Goal: Task Accomplishment & Management: Manage account settings

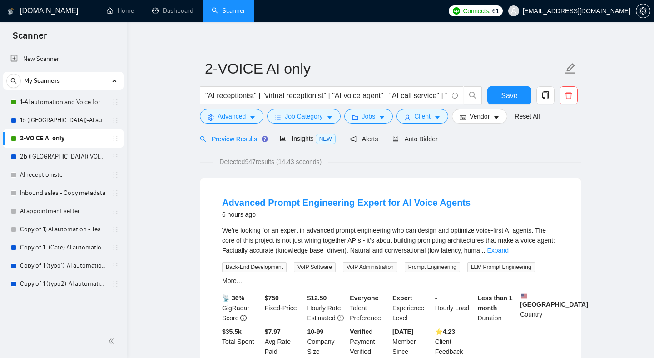
scroll to position [2, 0]
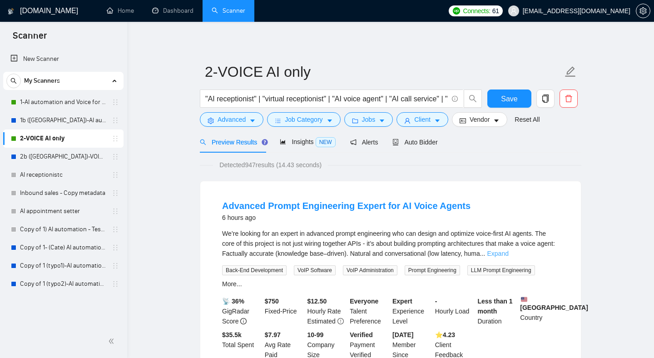
click at [508, 254] on link "Expand" at bounding box center [497, 253] width 21 height 7
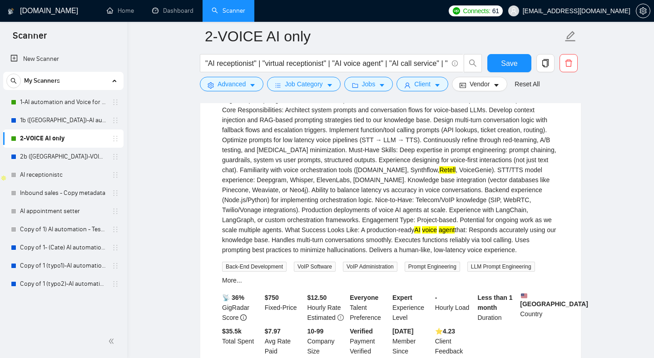
scroll to position [195, 0]
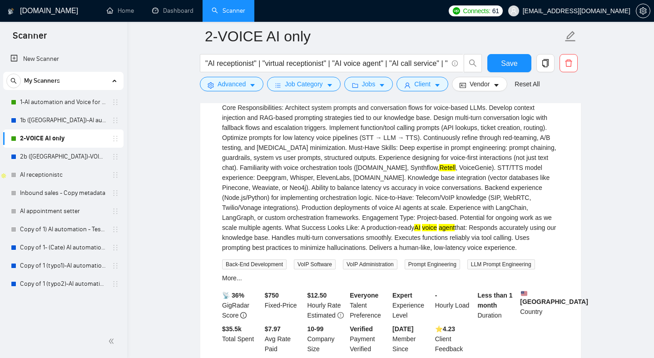
click at [332, 203] on div "We’re looking for an expert in advanced prompt engineering who can design and o…" at bounding box center [390, 148] width 337 height 210
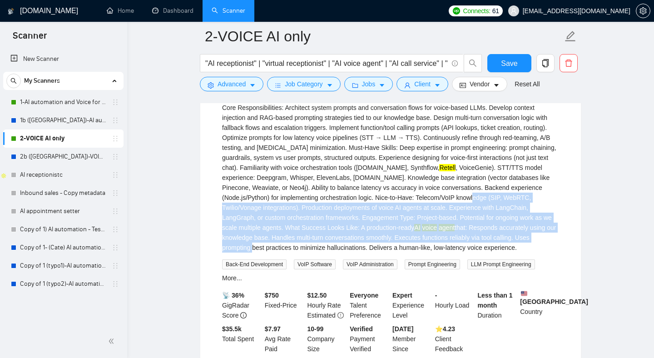
drag, startPoint x: 332, startPoint y: 203, endPoint x: 395, endPoint y: 247, distance: 76.3
click at [397, 250] on div "We’re looking for an expert in advanced prompt engineering who can design and o…" at bounding box center [390, 148] width 337 height 210
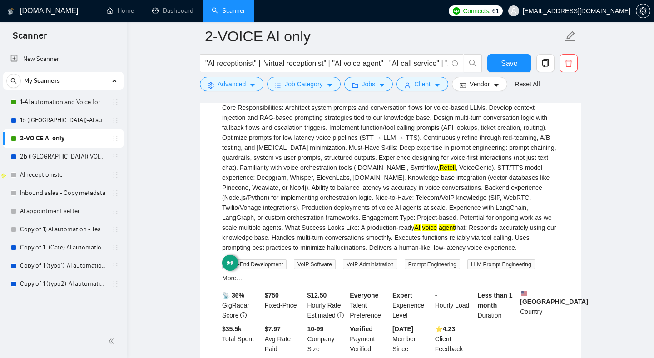
click at [336, 211] on div "We’re looking for an expert in advanced prompt engineering who can design and o…" at bounding box center [390, 148] width 337 height 210
click at [335, 209] on div "We’re looking for an expert in advanced prompt engineering who can design and o…" at bounding box center [390, 148] width 337 height 210
drag, startPoint x: 335, startPoint y: 209, endPoint x: 343, endPoint y: 209, distance: 8.6
click at [337, 209] on div "We’re looking for an expert in advanced prompt engineering who can design and o…" at bounding box center [390, 148] width 337 height 210
click at [353, 209] on div "We’re looking for an expert in advanced prompt engineering who can design and o…" at bounding box center [390, 148] width 337 height 210
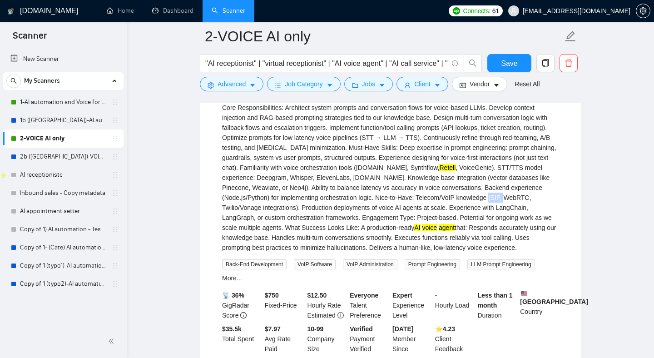
drag, startPoint x: 353, startPoint y: 209, endPoint x: 359, endPoint y: 221, distance: 13.4
click at [353, 209] on div "We’re looking for an expert in advanced prompt engineering who can design and o…" at bounding box center [390, 148] width 337 height 210
click at [370, 217] on div "We’re looking for an expert in advanced prompt engineering who can design and o…" at bounding box center [390, 148] width 337 height 210
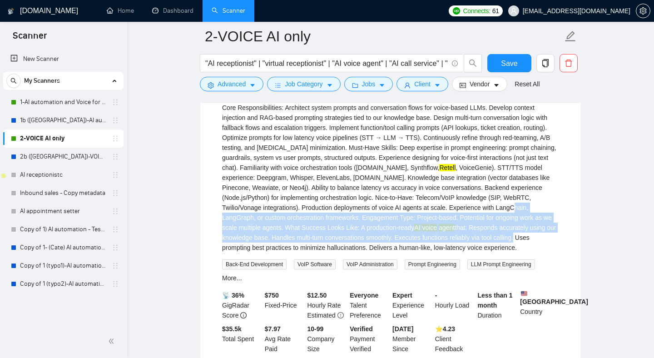
drag, startPoint x: 370, startPoint y: 217, endPoint x: 370, endPoint y: 243, distance: 25.9
click at [370, 243] on div "We’re looking for an expert in advanced prompt engineering who can design and o…" at bounding box center [390, 148] width 337 height 210
click at [302, 173] on div "We’re looking for an expert in advanced prompt engineering who can design and o…" at bounding box center [390, 148] width 337 height 210
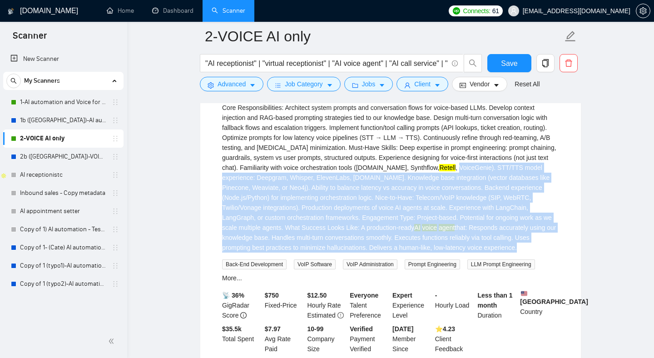
drag, startPoint x: 303, startPoint y: 173, endPoint x: 415, endPoint y: 257, distance: 140.7
click at [416, 252] on div "We’re looking for an expert in advanced prompt engineering who can design and o…" at bounding box center [390, 148] width 337 height 210
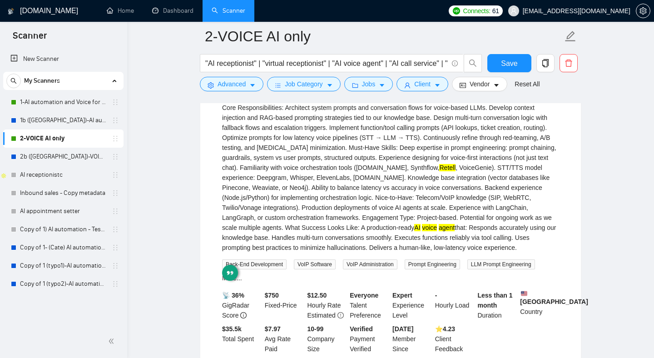
click at [415, 252] on div "We’re looking for an expert in advanced prompt engineering who can design and o…" at bounding box center [390, 148] width 337 height 210
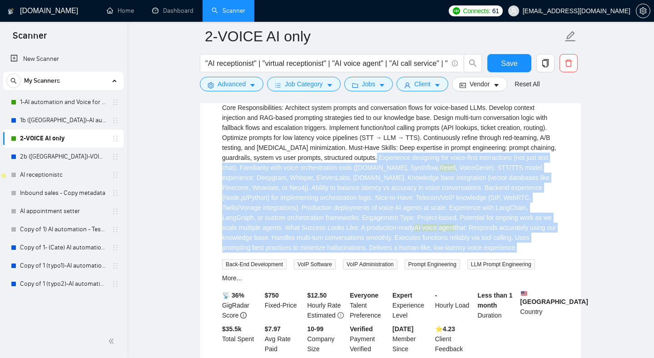
drag, startPoint x: 415, startPoint y: 257, endPoint x: 223, endPoint y: 172, distance: 209.4
click at [223, 172] on div "We’re looking for an expert in advanced prompt engineering who can design and o…" at bounding box center [390, 148] width 337 height 210
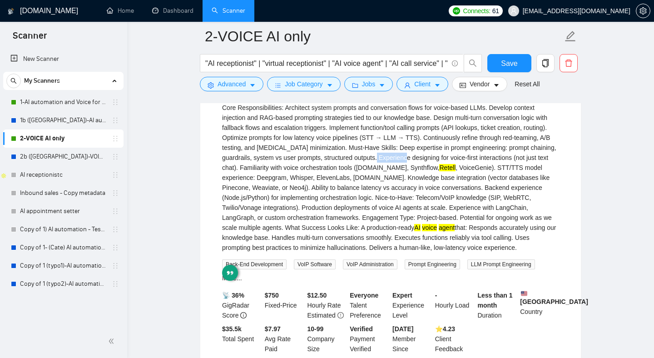
click at [223, 172] on div "We’re looking for an expert in advanced prompt engineering who can design and o…" at bounding box center [390, 148] width 337 height 210
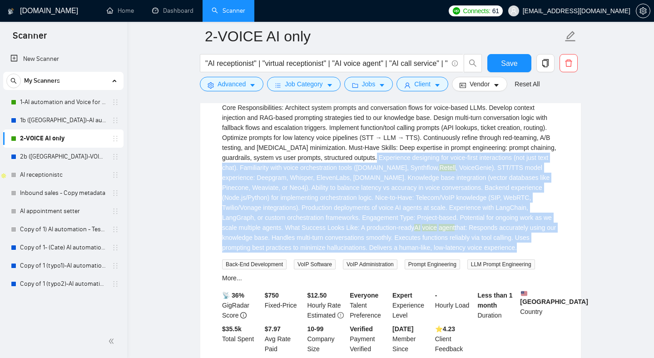
drag, startPoint x: 223, startPoint y: 172, endPoint x: 371, endPoint y: 227, distance: 157.6
click at [395, 252] on div "We’re looking for an expert in advanced prompt engineering who can design and o…" at bounding box center [390, 148] width 337 height 210
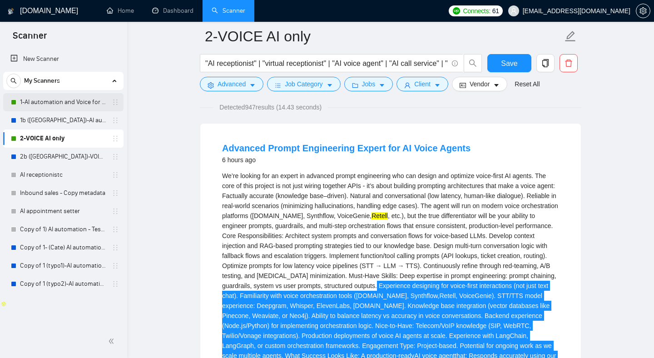
scroll to position [72, 0]
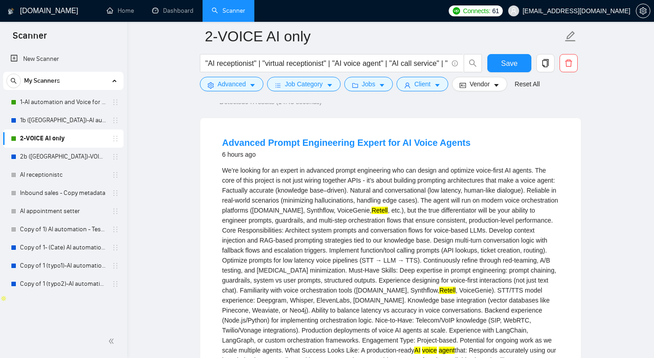
click at [350, 234] on div "We’re looking for an expert in advanced prompt engineering who can design and o…" at bounding box center [390, 270] width 337 height 210
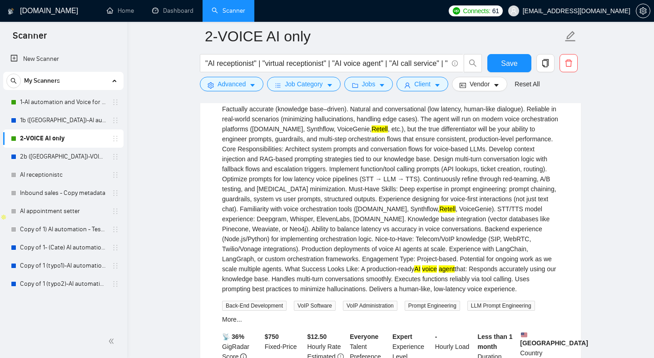
scroll to position [172, 0]
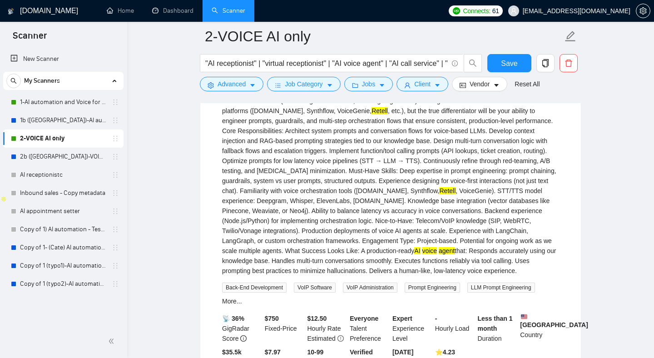
click at [360, 202] on div "We’re looking for an expert in advanced prompt engineering who can design and o…" at bounding box center [390, 171] width 337 height 210
drag, startPoint x: 360, startPoint y: 202, endPoint x: 400, endPoint y: 213, distance: 41.4
click at [365, 203] on div "We’re looking for an expert in advanced prompt engineering who can design and o…" at bounding box center [390, 171] width 337 height 210
drag, startPoint x: 383, startPoint y: 209, endPoint x: 373, endPoint y: 204, distance: 11.0
click at [382, 209] on div "We’re looking for an expert in advanced prompt engineering who can design and o…" at bounding box center [390, 171] width 337 height 210
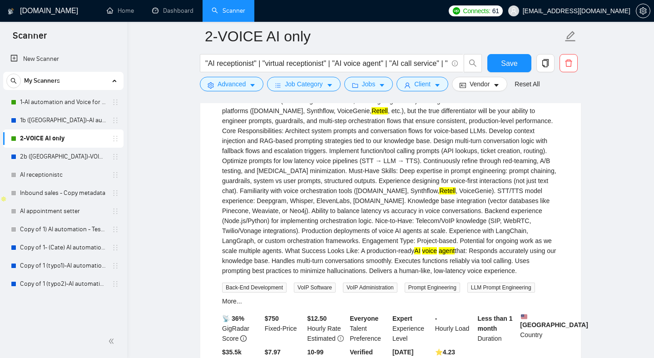
click at [355, 200] on div "We’re looking for an expert in advanced prompt engineering who can design and o…" at bounding box center [390, 171] width 337 height 210
copy div "TTS"
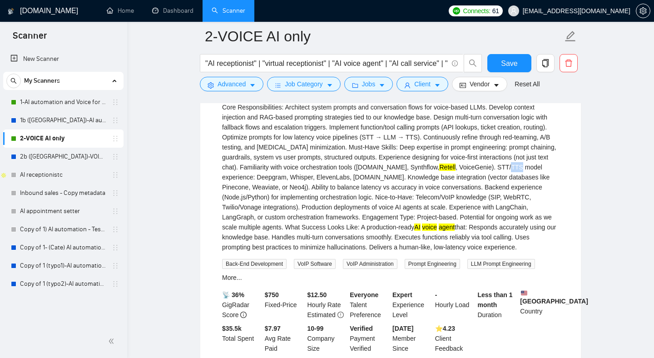
scroll to position [204, 0]
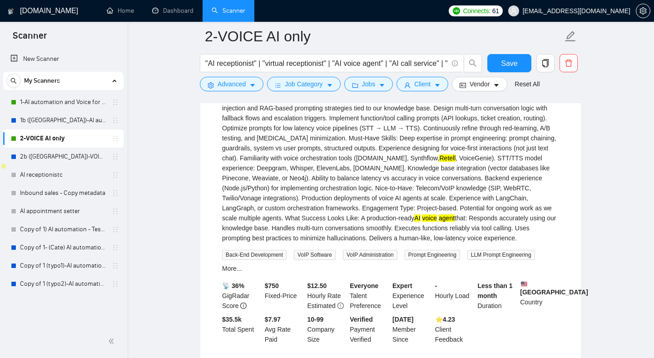
click at [546, 189] on div "We’re looking for an expert in advanced prompt engineering who can design and o…" at bounding box center [390, 138] width 337 height 210
drag, startPoint x: 546, startPoint y: 189, endPoint x: 323, endPoint y: 198, distance: 222.7
click at [339, 199] on div "We’re looking for an expert in advanced prompt engineering who can design and o…" at bounding box center [390, 138] width 337 height 210
click at [290, 199] on div "We’re looking for an expert in advanced prompt engineering who can design and o…" at bounding box center [390, 138] width 337 height 210
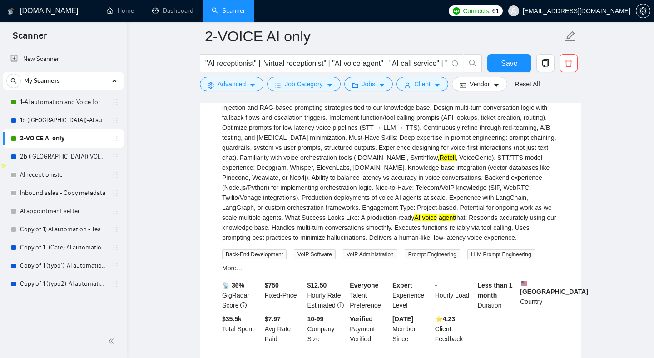
drag, startPoint x: 440, startPoint y: 165, endPoint x: 467, endPoint y: 164, distance: 26.3
click at [440, 165] on div "We’re looking for an expert in advanced prompt engineering who can design and o…" at bounding box center [390, 138] width 337 height 210
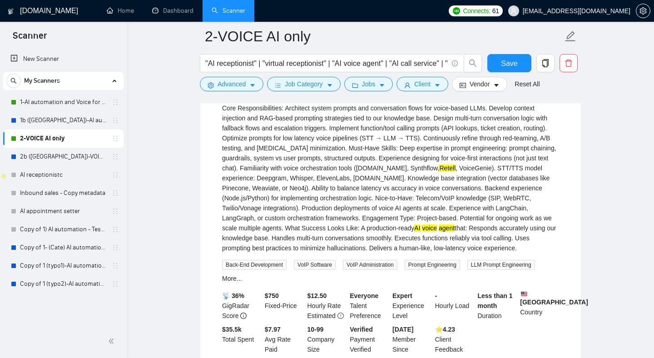
scroll to position [193, 0]
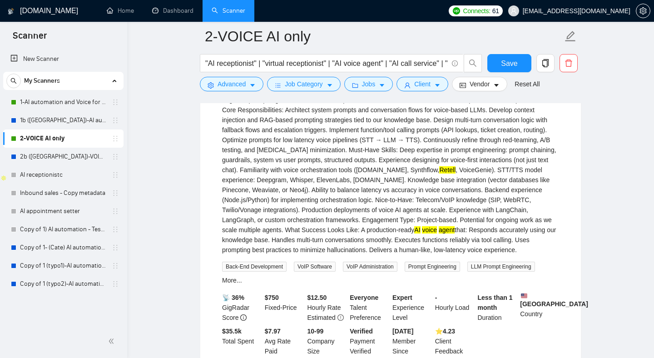
click at [528, 179] on div "We’re looking for an expert in advanced prompt engineering who can design and o…" at bounding box center [390, 150] width 337 height 210
drag, startPoint x: 528, startPoint y: 179, endPoint x: 536, endPoint y: 178, distance: 7.8
click at [536, 178] on div "We’re looking for an expert in advanced prompt engineering who can design and o…" at bounding box center [390, 150] width 337 height 210
click at [240, 194] on div "We’re looking for an expert in advanced prompt engineering who can design and o…" at bounding box center [390, 150] width 337 height 210
drag, startPoint x: 240, startPoint y: 194, endPoint x: 356, endPoint y: 193, distance: 116.2
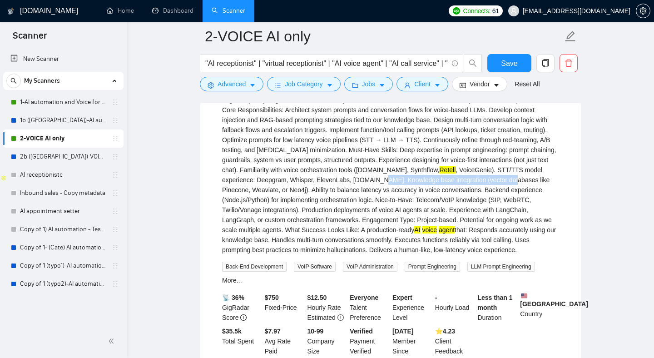
click at [356, 193] on div "We’re looking for an expert in advanced prompt engineering who can design and o…" at bounding box center [390, 150] width 337 height 210
drag, startPoint x: 370, startPoint y: 193, endPoint x: 362, endPoint y: 193, distance: 8.7
click at [370, 193] on div "We’re looking for an expert in advanced prompt engineering who can design and o…" at bounding box center [390, 150] width 337 height 210
click at [382, 193] on div "We’re looking for an expert in advanced prompt engineering who can design and o…" at bounding box center [390, 150] width 337 height 210
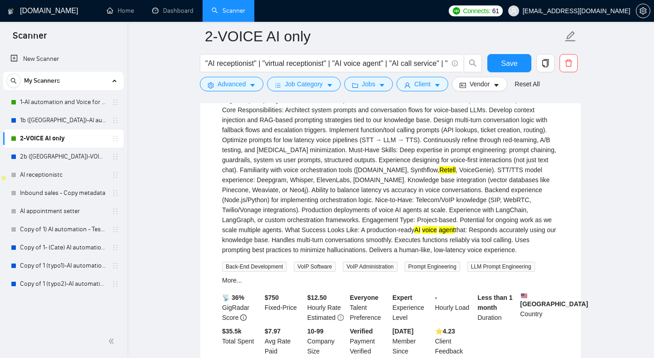
click at [379, 191] on div "We’re looking for an expert in advanced prompt engineering who can design and o…" at bounding box center [390, 150] width 337 height 210
copy div "Pinecone"
click at [386, 193] on div "We’re looking for an expert in advanced prompt engineering who can design and o…" at bounding box center [390, 150] width 337 height 210
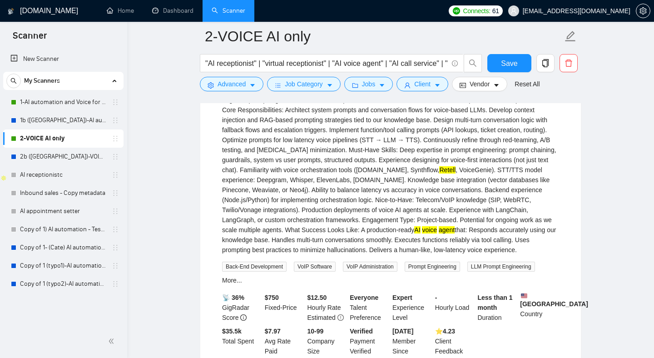
click at [377, 190] on div "We’re looking for an expert in advanced prompt engineering who can design and o…" at bounding box center [390, 150] width 337 height 210
copy div "Pinecone"
drag, startPoint x: 250, startPoint y: 82, endPoint x: 253, endPoint y: 91, distance: 9.5
click at [250, 82] on icon "caret-down" at bounding box center [252, 85] width 6 height 6
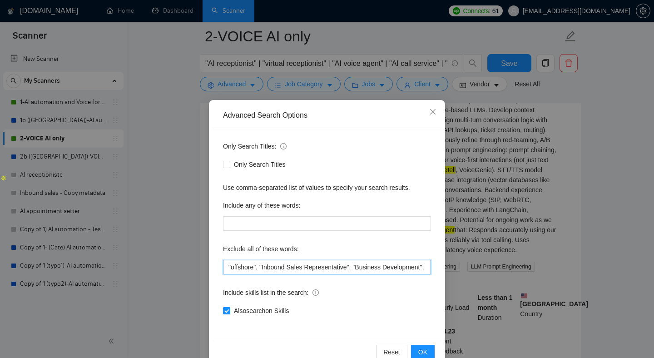
click at [280, 266] on input ""offshore", "Inbound Sales Representative", "Business Development", "Social Med…" at bounding box center [327, 267] width 208 height 15
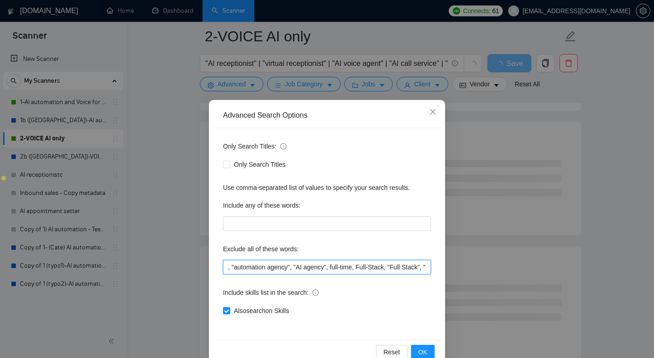
scroll to position [0, 1025]
paste input "Pinecone"
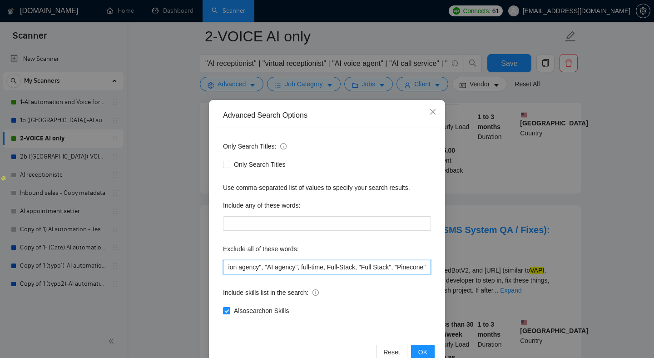
type input ""offshore", "Inbound Sales Representative", "Business Development", "Social Med…"
drag, startPoint x: 359, startPoint y: 267, endPoint x: 471, endPoint y: 271, distance: 112.3
click at [486, 271] on div "Advanced Search Options Only Search Titles: Only Search Titles Use comma-separa…" at bounding box center [327, 179] width 654 height 358
click at [413, 269] on input ""offshore", "Inbound Sales Representative", "Business Development", "Social Med…" at bounding box center [327, 267] width 208 height 15
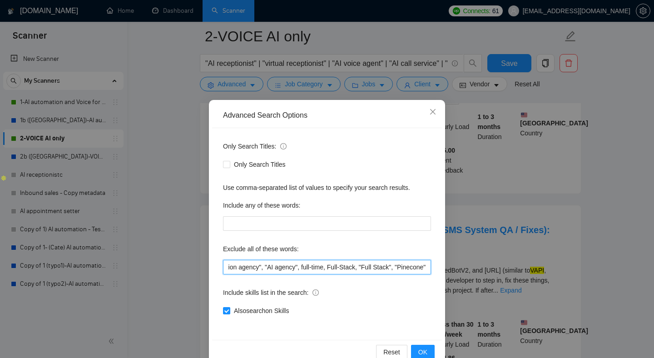
click at [413, 269] on input ""offshore", "Inbound Sales Representative", "Business Development", "Social Med…" at bounding box center [327, 267] width 208 height 15
drag, startPoint x: 413, startPoint y: 269, endPoint x: 427, endPoint y: 268, distance: 14.1
click at [427, 268] on input ""offshore", "Inbound Sales Representative", "Business Development", "Social Med…" at bounding box center [327, 267] width 208 height 15
click at [401, 267] on input ""offshore", "Inbound Sales Representative", "Business Development", "Social Med…" at bounding box center [327, 267] width 208 height 15
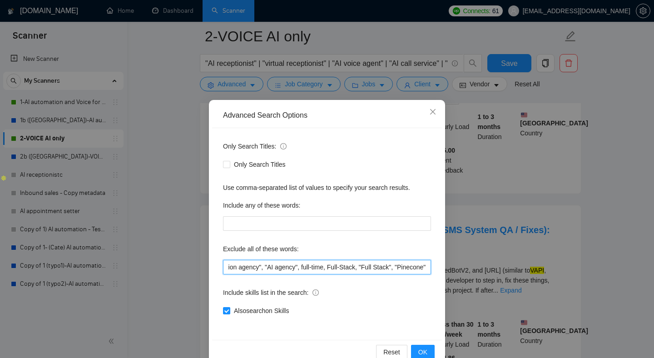
drag, startPoint x: 401, startPoint y: 267, endPoint x: 394, endPoint y: 267, distance: 7.3
click at [394, 267] on input ""offshore", "Inbound Sales Representative", "Business Development", "Social Med…" at bounding box center [327, 267] width 208 height 15
drag, startPoint x: 393, startPoint y: 267, endPoint x: 425, endPoint y: 267, distance: 31.8
click at [425, 267] on input ""offshore", "Inbound Sales Representative", "Business Development", "Social Med…" at bounding box center [327, 267] width 208 height 15
click at [408, 266] on input ""offshore", "Inbound Sales Representative", "Business Development", "Social Med…" at bounding box center [327, 267] width 208 height 15
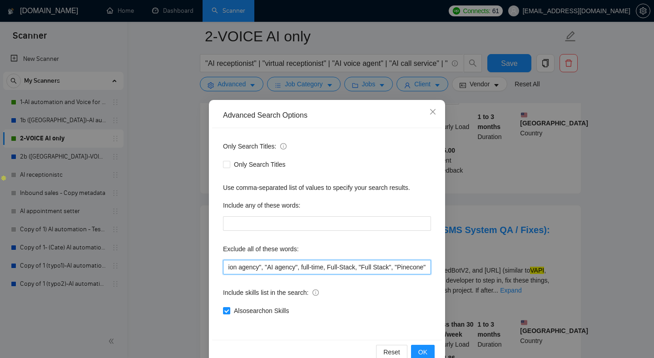
drag, startPoint x: 408, startPoint y: 266, endPoint x: 425, endPoint y: 266, distance: 16.8
click at [429, 266] on input ""offshore", "Inbound Sales Representative", "Business Development", "Social Med…" at bounding box center [327, 267] width 208 height 15
click at [415, 267] on input ""offshore", "Inbound Sales Representative", "Business Development", "Social Med…" at bounding box center [327, 267] width 208 height 15
drag, startPoint x: 415, startPoint y: 267, endPoint x: 397, endPoint y: 267, distance: 18.2
click at [394, 267] on input ""offshore", "Inbound Sales Representative", "Business Development", "Social Med…" at bounding box center [327, 267] width 208 height 15
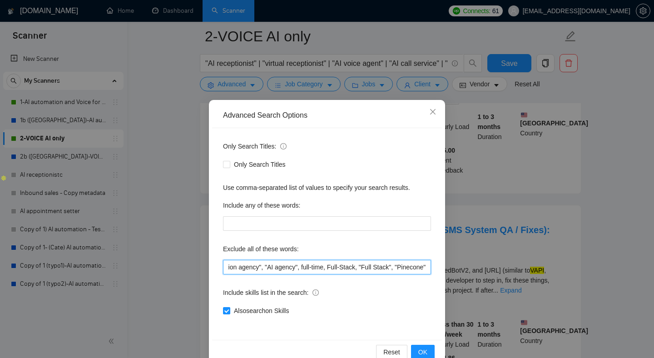
click at [402, 267] on input ""offshore", "Inbound Sales Representative", "Business Development", "Social Med…" at bounding box center [327, 267] width 208 height 15
drag, startPoint x: 402, startPoint y: 267, endPoint x: 427, endPoint y: 267, distance: 25.0
click at [428, 267] on input ""offshore", "Inbound Sales Representative", "Business Development", "Social Med…" at bounding box center [327, 267] width 208 height 15
click at [408, 267] on input ""offshore", "Inbound Sales Representative", "Business Development", "Social Med…" at bounding box center [327, 267] width 208 height 15
drag, startPoint x: 408, startPoint y: 267, endPoint x: 427, endPoint y: 266, distance: 19.1
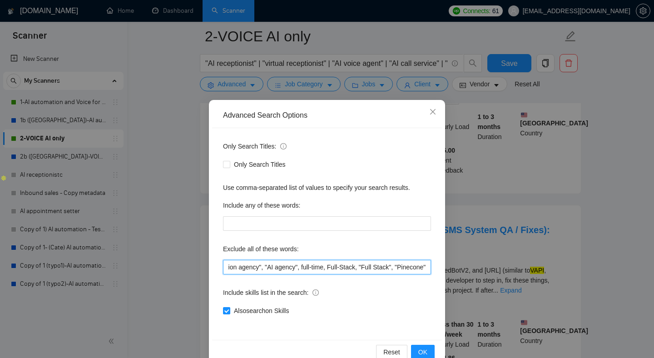
click at [427, 266] on input ""offshore", "Inbound Sales Representative", "Business Development", "Social Med…" at bounding box center [327, 267] width 208 height 15
click at [393, 266] on input ""offshore", "Inbound Sales Representative", "Business Development", "Social Med…" at bounding box center [327, 267] width 208 height 15
click at [413, 269] on input ""offshore", "Inbound Sales Representative", "Business Development", "Social Med…" at bounding box center [327, 267] width 208 height 15
drag, startPoint x: 413, startPoint y: 269, endPoint x: 396, endPoint y: 268, distance: 17.3
click at [396, 268] on input ""offshore", "Inbound Sales Representative", "Business Development", "Social Med…" at bounding box center [327, 267] width 208 height 15
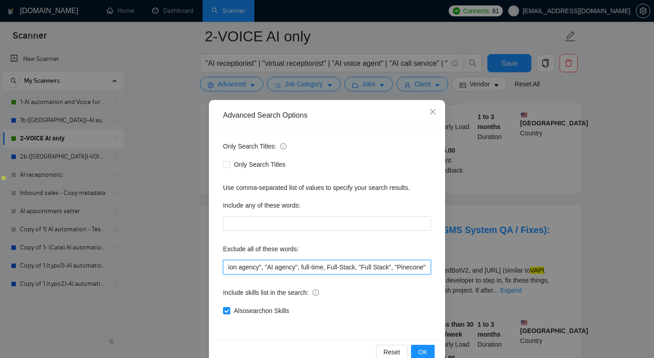
click at [404, 267] on input ""offshore", "Inbound Sales Representative", "Business Development", "Social Med…" at bounding box center [327, 267] width 208 height 15
click at [403, 267] on input ""offshore", "Inbound Sales Representative", "Business Development", "Social Med…" at bounding box center [327, 267] width 208 height 15
click at [410, 267] on input ""offshore", "Inbound Sales Representative", "Business Development", "Social Med…" at bounding box center [327, 267] width 208 height 15
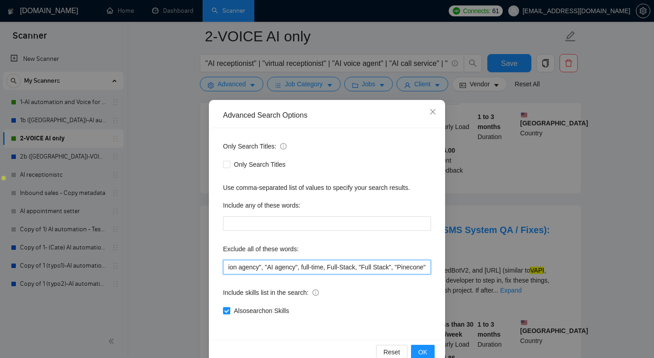
click at [407, 267] on input ""offshore", "Inbound Sales Representative", "Business Development", "Social Med…" at bounding box center [327, 267] width 208 height 15
drag, startPoint x: 392, startPoint y: 268, endPoint x: 445, endPoint y: 270, distance: 52.7
click at [445, 270] on div "Advanced Search Options Only Search Titles: Only Search Titles Use comma-separa…" at bounding box center [327, 179] width 654 height 358
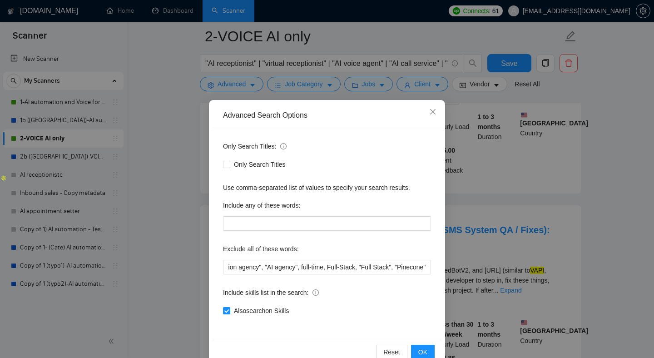
click at [416, 289] on div "Include skills list in the search:" at bounding box center [327, 294] width 208 height 18
click at [426, 350] on span "OK" at bounding box center [422, 352] width 9 height 10
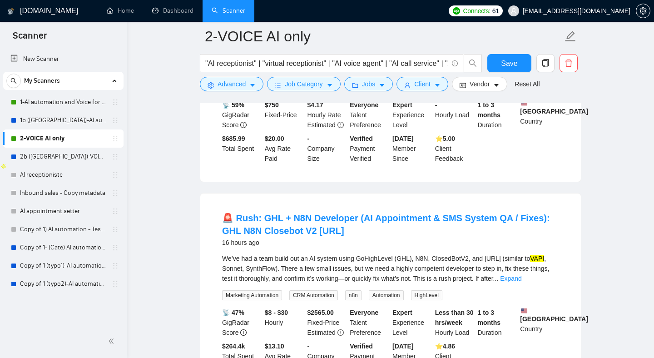
scroll to position [198, 0]
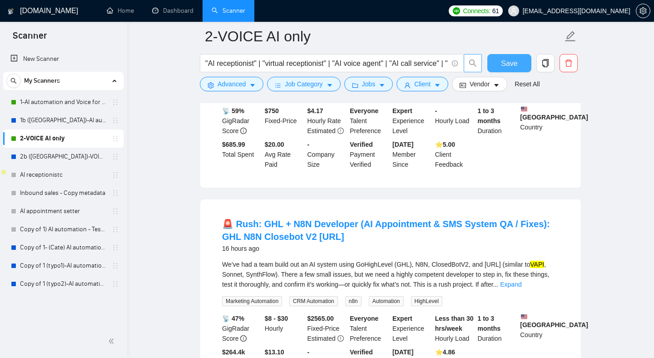
drag, startPoint x: 508, startPoint y: 65, endPoint x: 481, endPoint y: 64, distance: 26.3
click at [507, 65] on span "Save" at bounding box center [509, 63] width 16 height 11
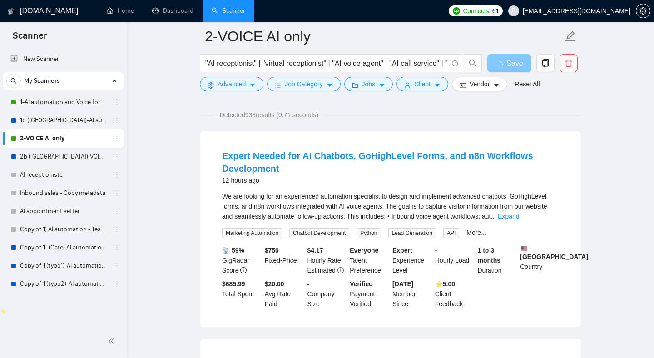
scroll to position [0, 0]
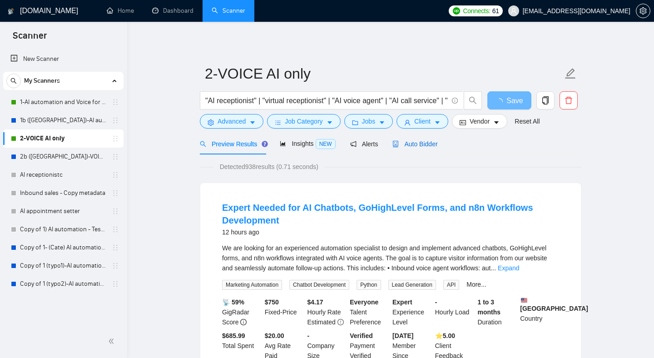
drag, startPoint x: 426, startPoint y: 141, endPoint x: 415, endPoint y: 162, distance: 23.8
click at [426, 141] on span "Auto Bidder" at bounding box center [414, 143] width 45 height 7
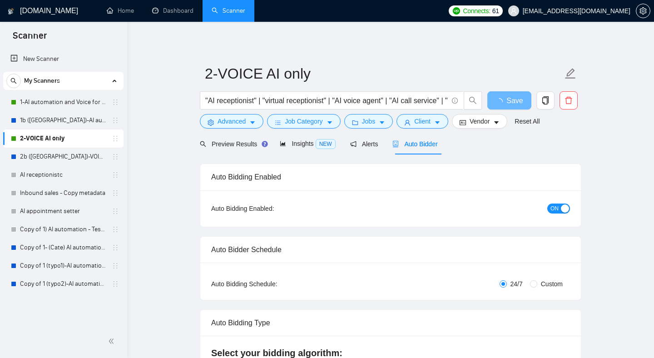
checkbox input "true"
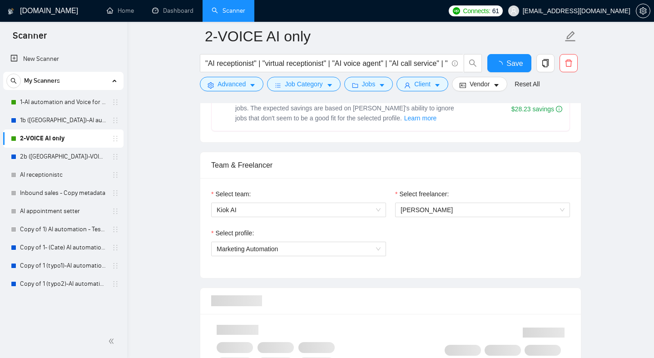
checkbox input "true"
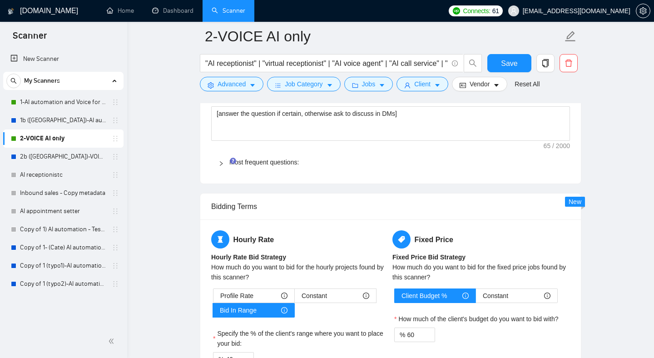
scroll to position [1452, 0]
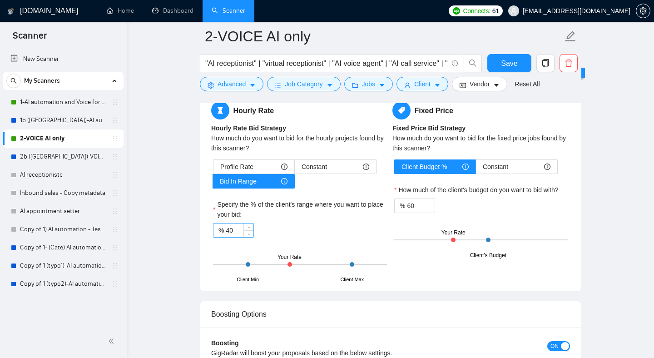
click at [230, 226] on input "40" at bounding box center [240, 230] width 28 height 14
click at [456, 270] on div "Hourly Rate Hourly Rate Bid Strategy How much do you want to bid for the hourly…" at bounding box center [390, 190] width 362 height 179
click at [223, 230] on div "% 70" at bounding box center [233, 230] width 41 height 15
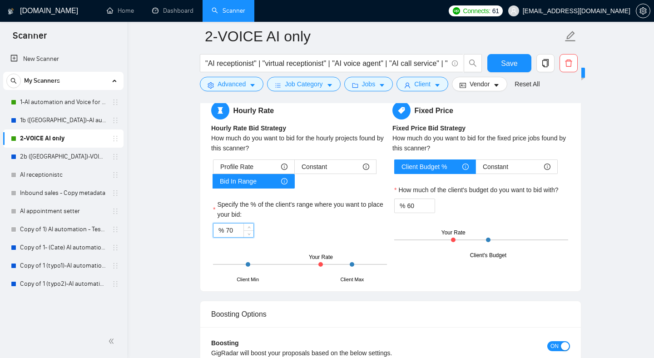
click at [227, 230] on input "70" at bounding box center [240, 230] width 28 height 14
type input "50"
click at [411, 207] on input "60" at bounding box center [421, 206] width 28 height 14
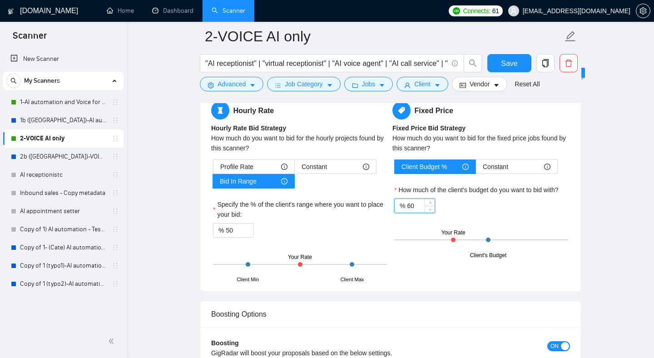
click at [411, 207] on input "60" at bounding box center [421, 206] width 28 height 14
type input "70"
click at [444, 283] on div "Hourly Rate Hourly Rate Bid Strategy How much do you want to bid for the hourly…" at bounding box center [390, 190] width 380 height 201
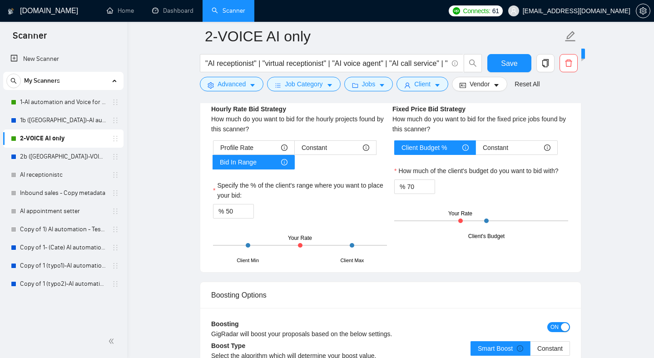
scroll to position [1478, 0]
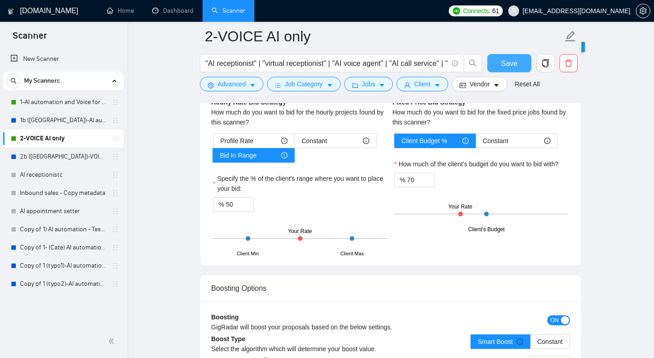
click at [496, 64] on button "Save" at bounding box center [509, 63] width 44 height 18
click at [39, 102] on link "1-AI automation and Voice for CRM & Booking" at bounding box center [63, 102] width 86 height 18
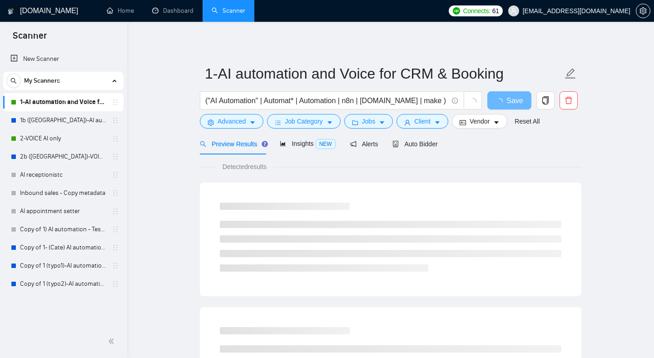
scroll to position [0, 0]
drag, startPoint x: 183, startPoint y: 176, endPoint x: 242, endPoint y: 164, distance: 59.7
click at [407, 144] on span "Auto Bidder" at bounding box center [414, 143] width 45 height 7
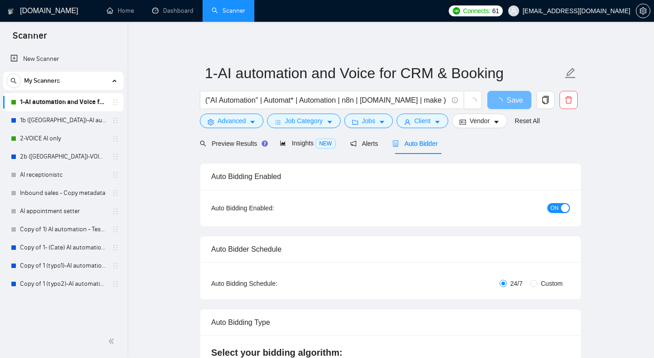
checkbox input "true"
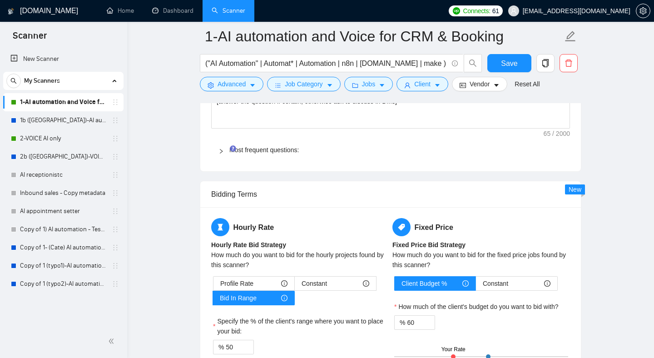
scroll to position [1445, 0]
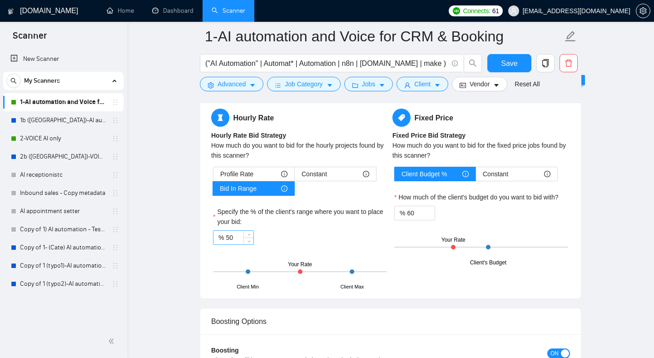
click at [232, 238] on input "50" at bounding box center [240, 238] width 28 height 14
drag, startPoint x: 232, startPoint y: 238, endPoint x: 278, endPoint y: 233, distance: 46.6
click at [232, 238] on input "50" at bounding box center [240, 238] width 28 height 14
type input "60"
drag, startPoint x: 439, startPoint y: 299, endPoint x: 445, endPoint y: 253, distance: 45.8
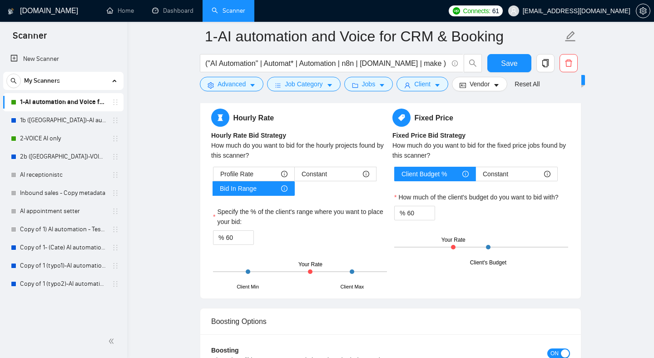
click at [412, 215] on input "60" at bounding box center [421, 213] width 28 height 14
click at [411, 215] on input "60" at bounding box center [421, 213] width 28 height 14
type input "70"
drag, startPoint x: 414, startPoint y: 277, endPoint x: 432, endPoint y: 292, distance: 23.3
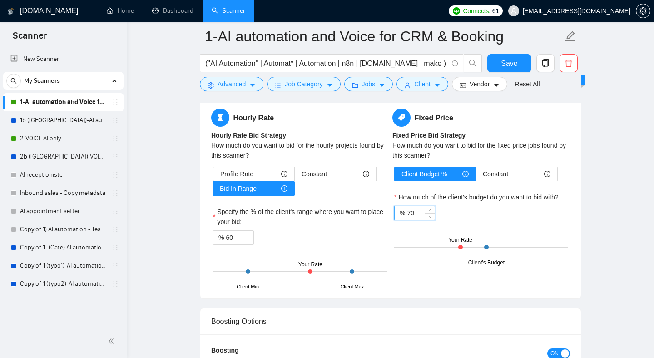
click at [414, 277] on div "Hourly Rate Hourly Rate Bid Strategy How much do you want to bid for the hourly…" at bounding box center [390, 198] width 362 height 179
click at [517, 63] on span "Save" at bounding box center [509, 63] width 16 height 11
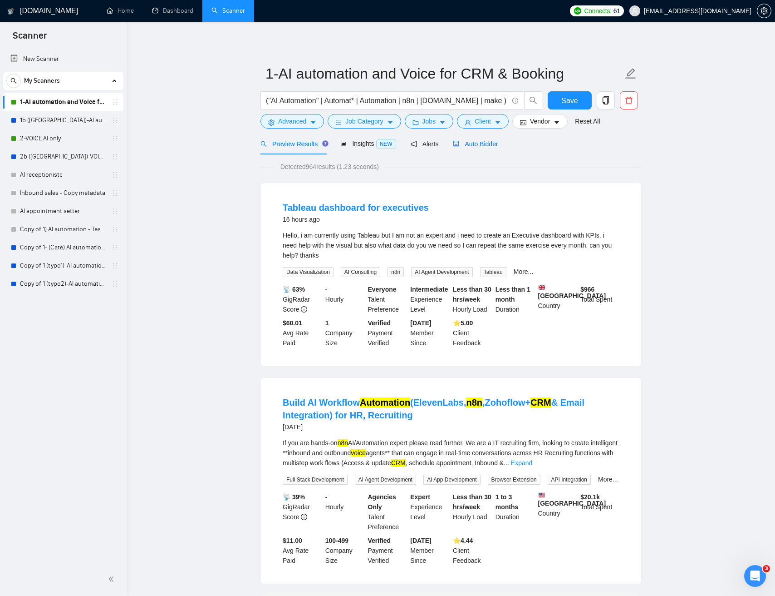
click at [487, 147] on span "Auto Bidder" at bounding box center [475, 143] width 45 height 7
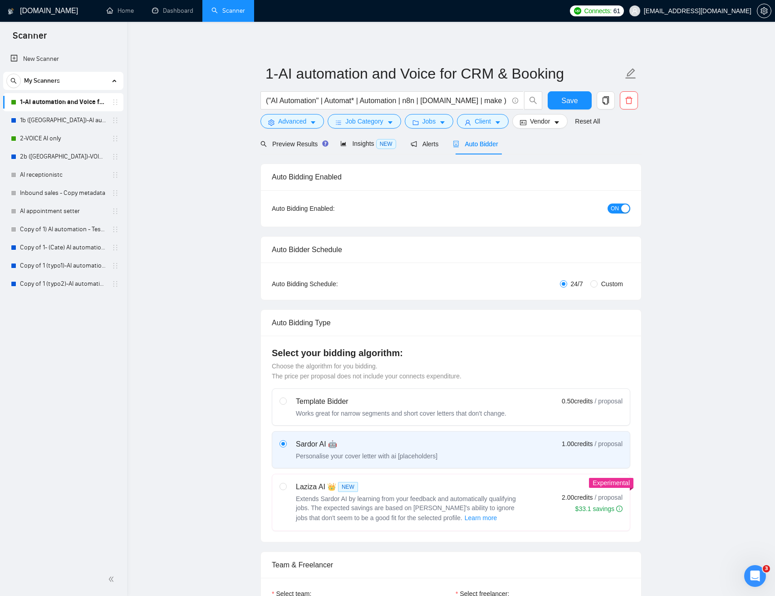
checkbox input "true"
drag, startPoint x: 581, startPoint y: 107, endPoint x: 450, endPoint y: 127, distance: 132.2
click at [581, 105] on button "Save" at bounding box center [570, 100] width 44 height 18
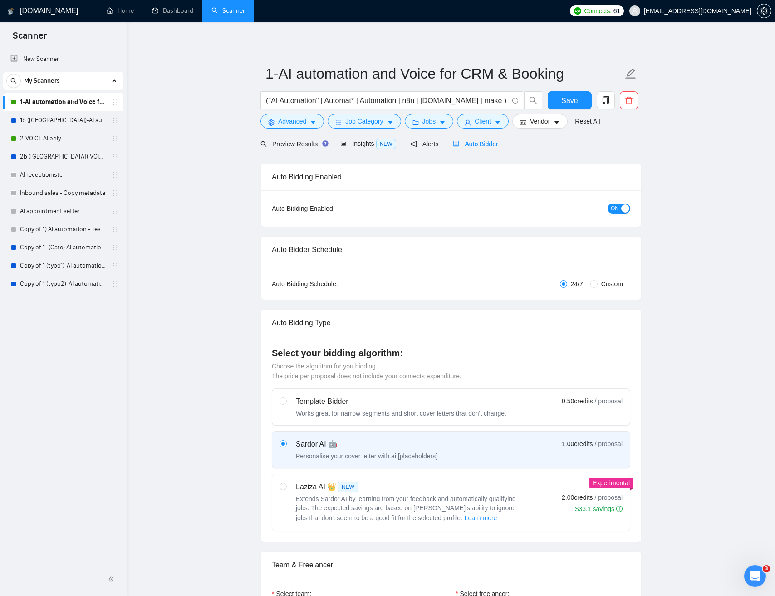
drag, startPoint x: 190, startPoint y: 124, endPoint x: 189, endPoint y: 99, distance: 25.0
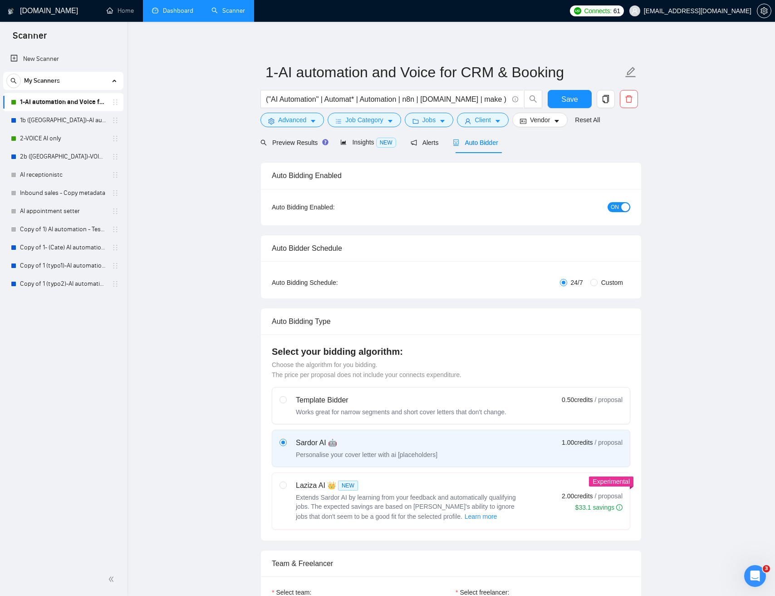
scroll to position [2, 0]
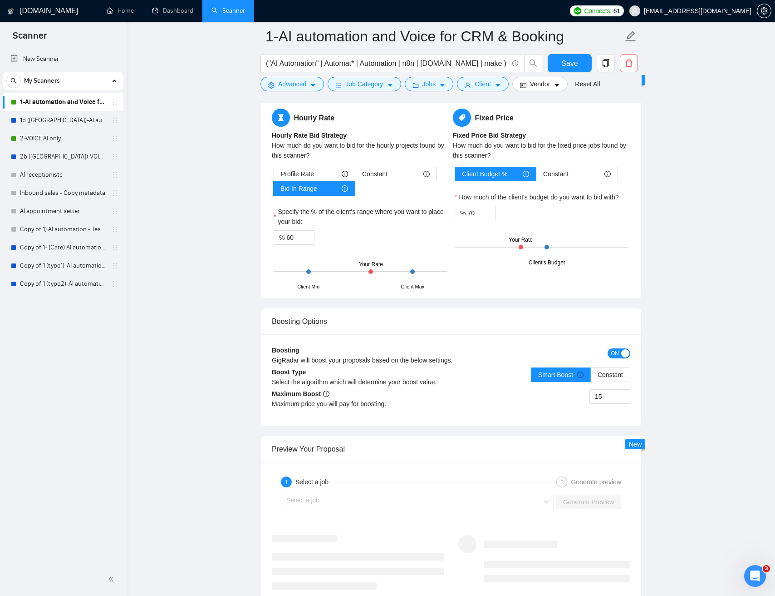
drag, startPoint x: 581, startPoint y: 65, endPoint x: 636, endPoint y: 128, distance: 84.0
click at [581, 65] on button "Save" at bounding box center [570, 63] width 44 height 18
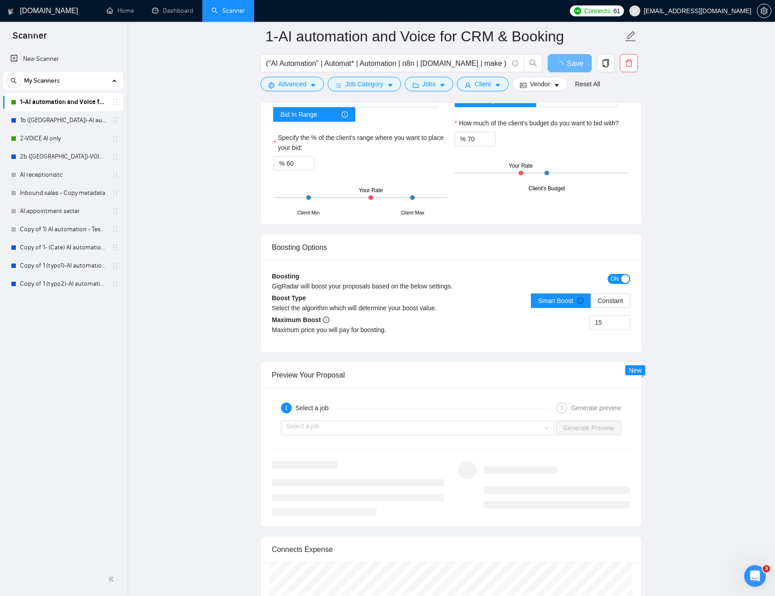
drag, startPoint x: 681, startPoint y: 109, endPoint x: 685, endPoint y: 82, distance: 26.6
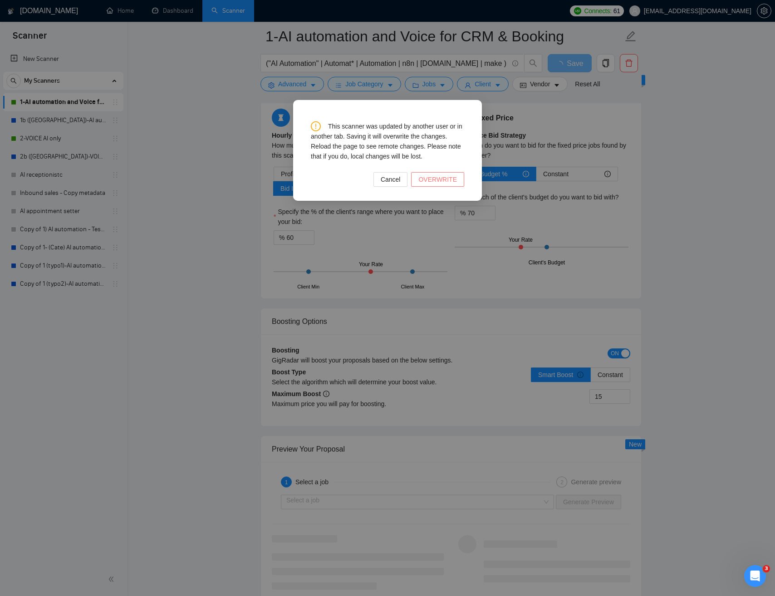
click at [435, 182] on span "OVERWRITE" at bounding box center [438, 179] width 39 height 10
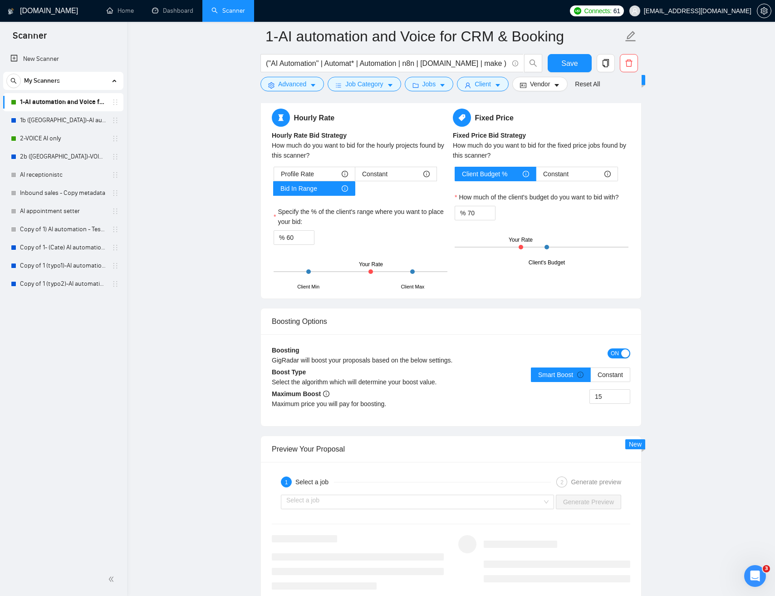
drag, startPoint x: 675, startPoint y: 110, endPoint x: 677, endPoint y: 91, distance: 19.6
